Goal: Task Accomplishment & Management: Manage account settings

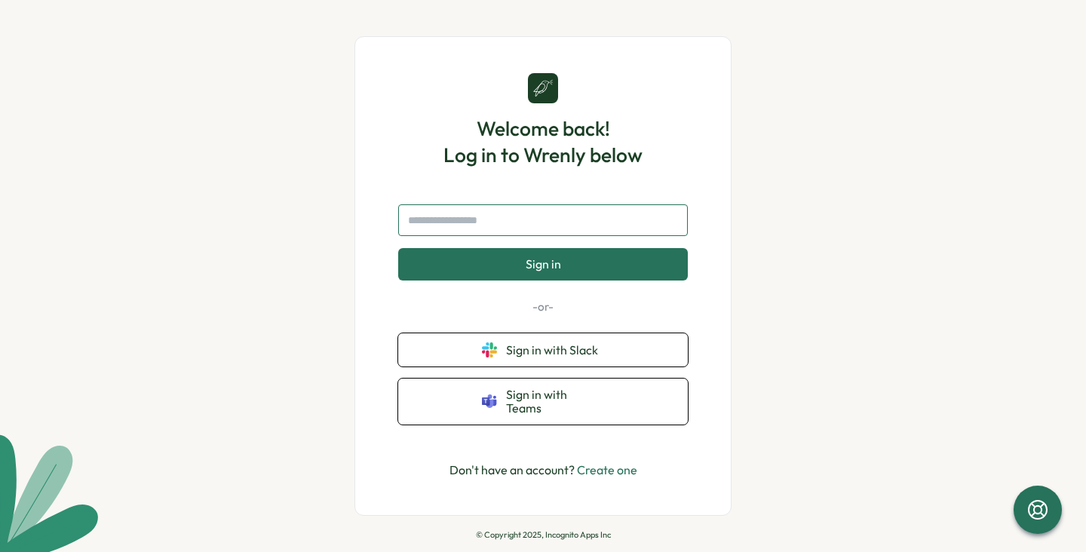
click at [477, 226] on input "text" at bounding box center [543, 220] width 290 height 32
type input "**********"
click at [538, 280] on button "Sign in" at bounding box center [543, 264] width 290 height 32
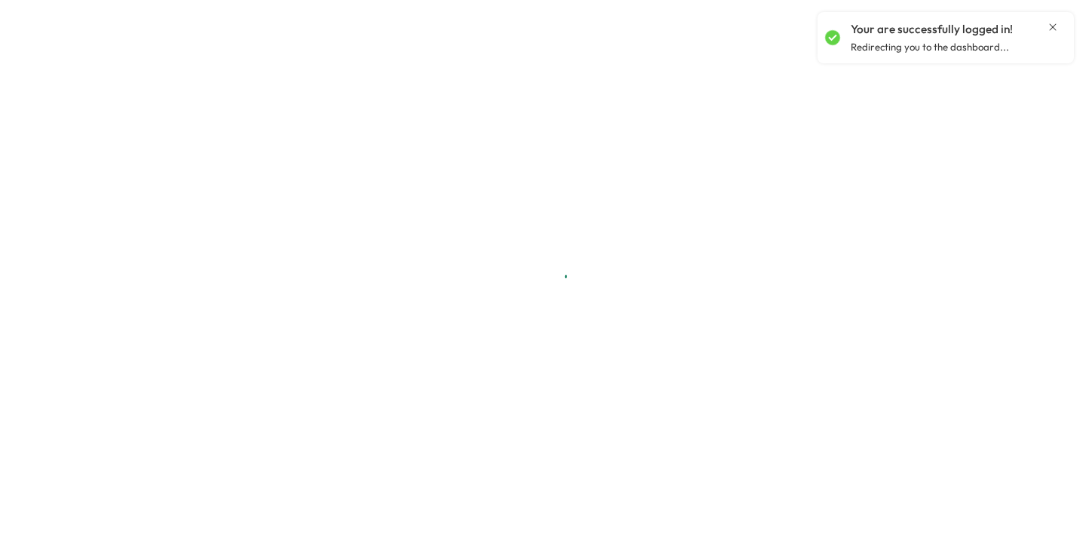
click at [1055, 24] on icon "Close notification" at bounding box center [1053, 26] width 7 height 7
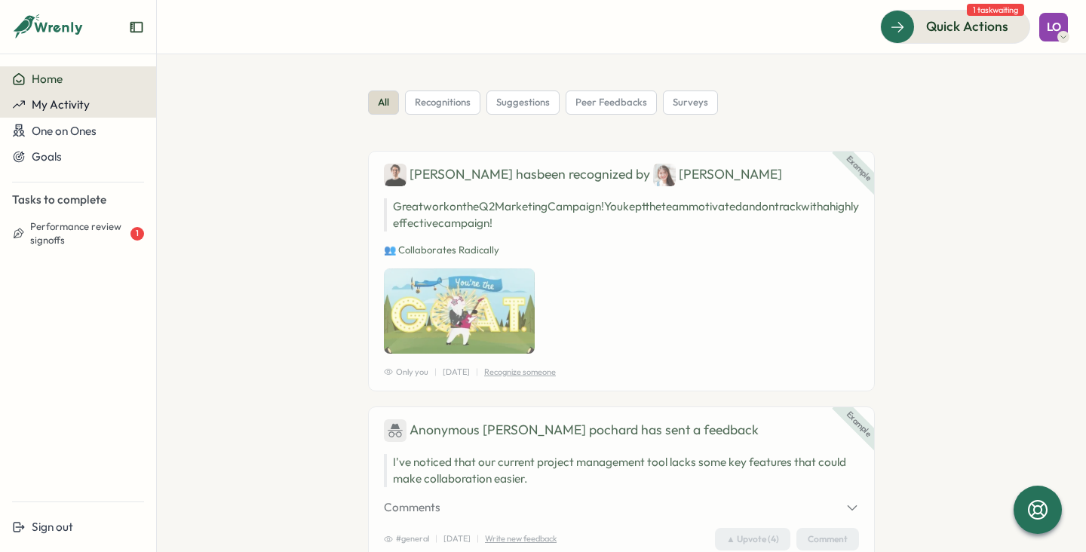
click at [57, 115] on button "My Activity" at bounding box center [78, 105] width 156 height 26
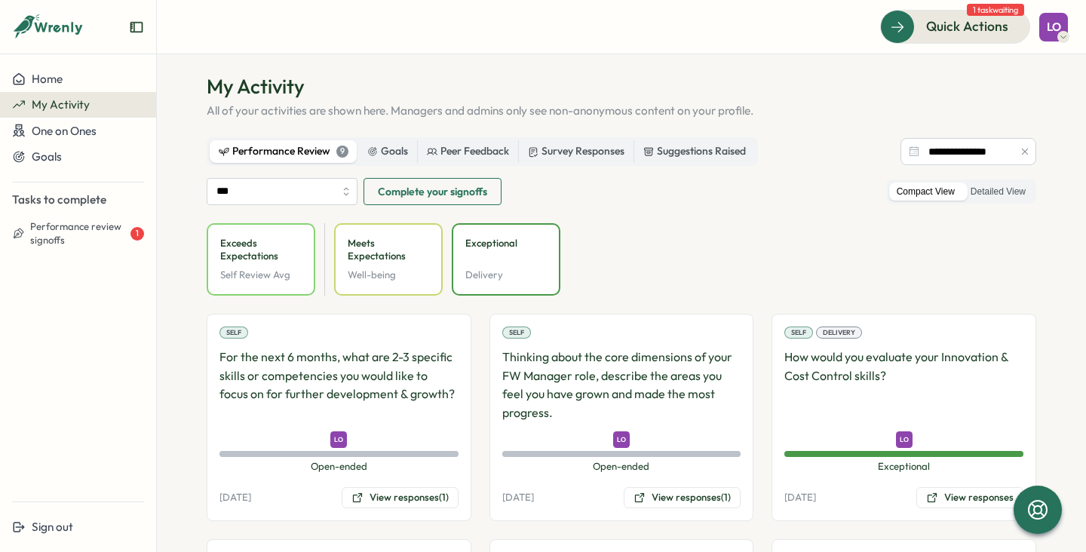
scroll to position [15, 0]
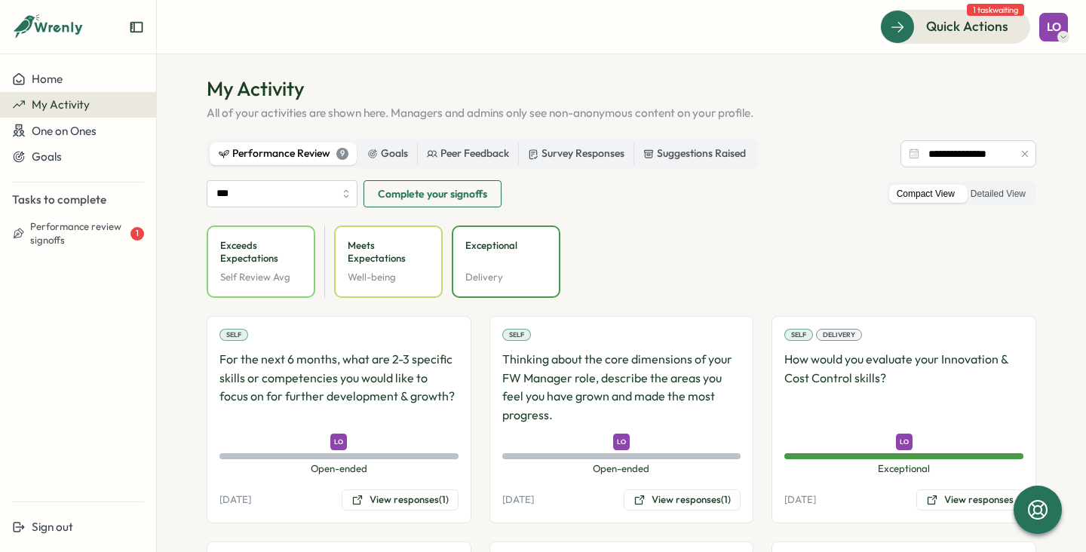
click at [382, 166] on div "Performance Review 9 Goals Peer Feedback Survey Responses Suggestions Raised" at bounding box center [482, 154] width 551 height 29
click at [381, 149] on div "Goals" at bounding box center [387, 154] width 41 height 17
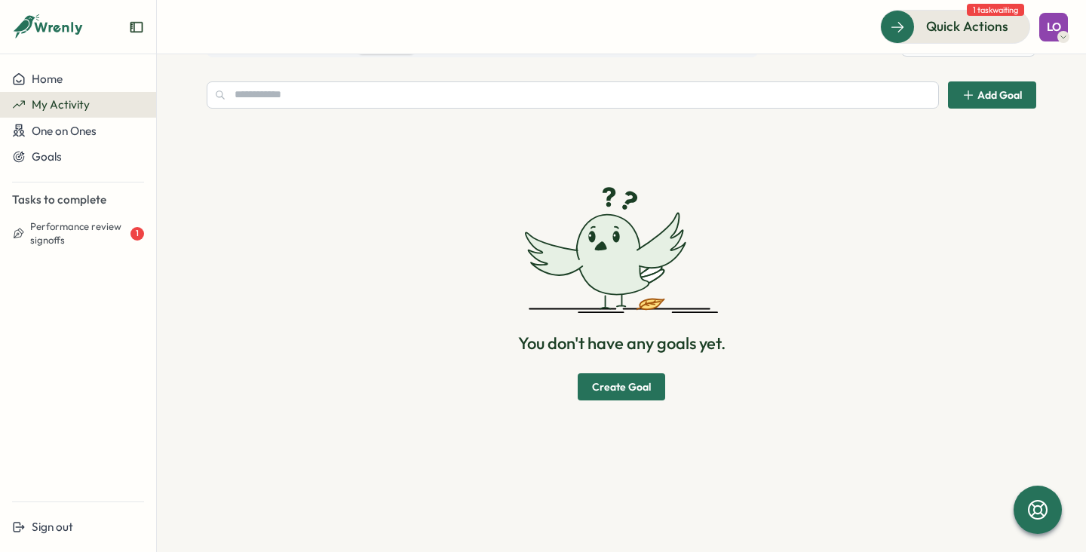
scroll to position [0, 0]
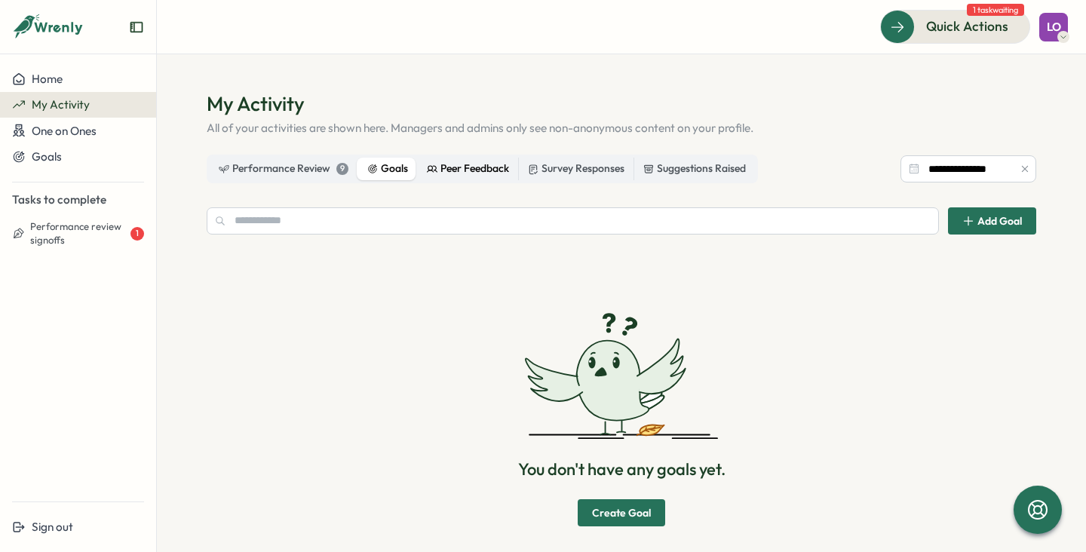
click at [474, 176] on div "Peer Feedback" at bounding box center [468, 169] width 82 height 17
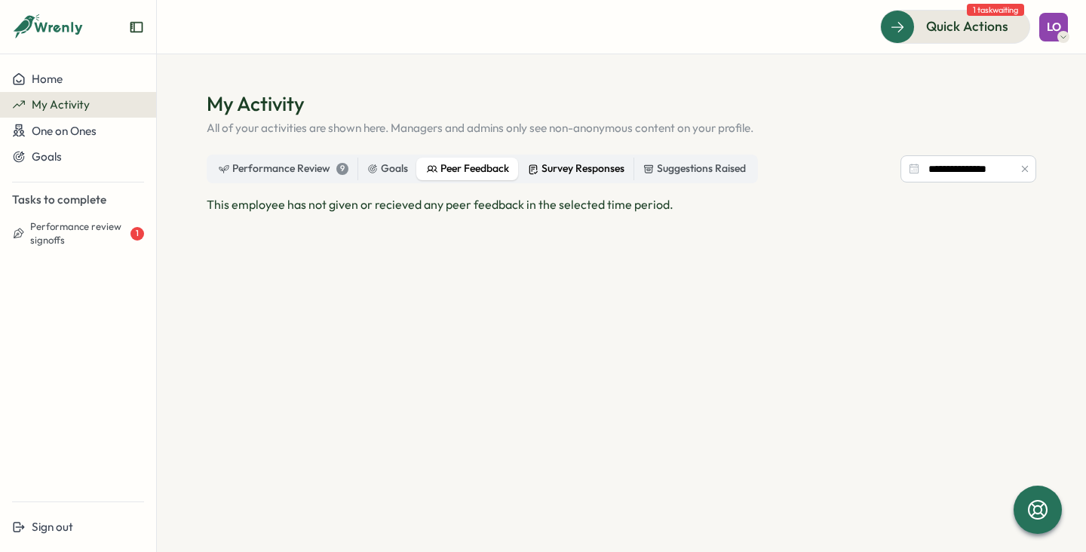
click at [576, 173] on div "Survey Responses" at bounding box center [576, 169] width 97 height 17
click at [701, 170] on div "Suggestions Raised" at bounding box center [694, 169] width 103 height 17
click at [280, 166] on div "Performance Review 9" at bounding box center [284, 169] width 130 height 17
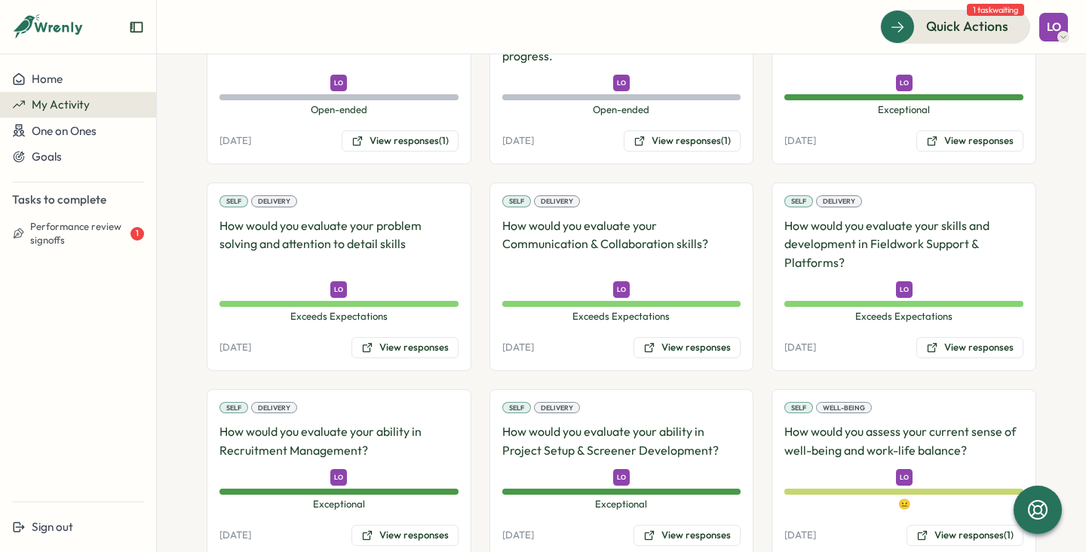
scroll to position [416, 0]
